Goal: Download file/media

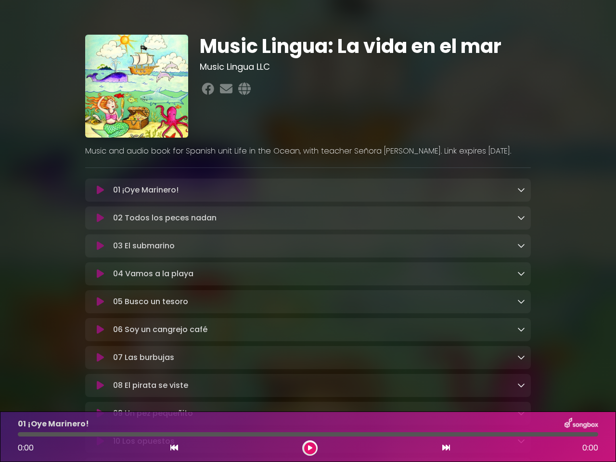
click at [100, 191] on icon at bounding box center [100, 190] width 7 height 10
click at [521, 190] on icon at bounding box center [521, 190] width 8 height 8
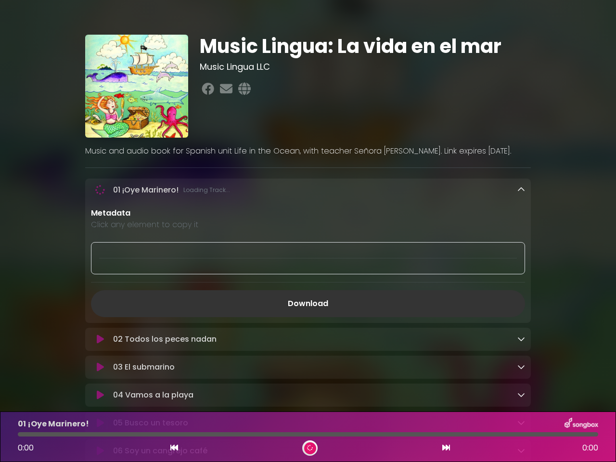
click at [100, 219] on p "Metadata" at bounding box center [308, 213] width 434 height 12
click at [521, 219] on p "Metadata" at bounding box center [308, 213] width 434 height 12
click at [100, 247] on div at bounding box center [308, 258] width 434 height 32
click at [521, 247] on div at bounding box center [308, 258] width 434 height 32
click at [100, 276] on div "Metadata Click any element to copy it Download" at bounding box center [308, 262] width 446 height 110
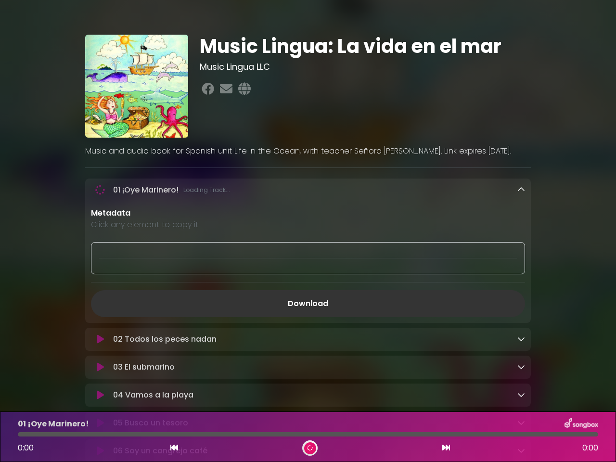
click at [521, 275] on div "Metadata Click any element to copy it Download" at bounding box center [308, 262] width 446 height 110
click at [100, 304] on link "Download" at bounding box center [308, 303] width 434 height 27
click at [521, 304] on link "Download" at bounding box center [308, 303] width 434 height 27
